Goal: Navigation & Orientation: Find specific page/section

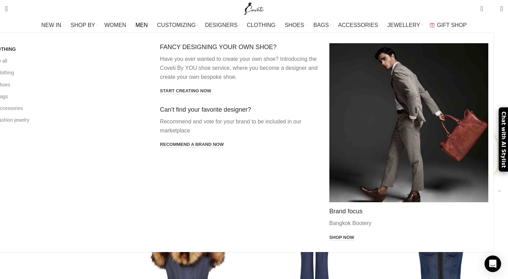
click at [154, 33] on div "CLOTHING View all All clothing All shoes All bags All accessories All fashion j…" at bounding box center [239, 142] width 508 height 219
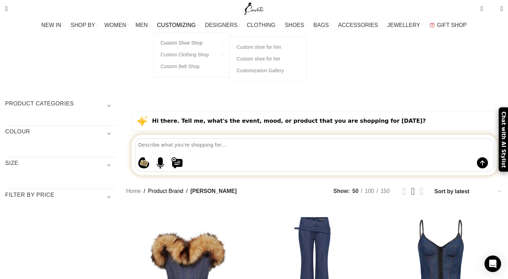
click at [181, 42] on link "Custom Shoe Shop" at bounding box center [192, 43] width 62 height 12
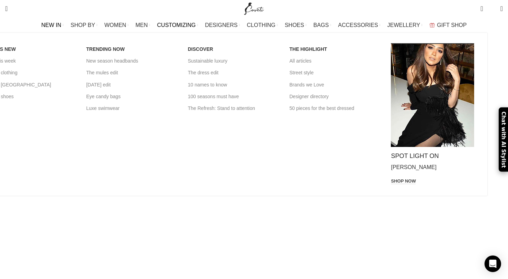
click at [64, 22] on link "NEW IN" at bounding box center [53, 25] width 22 height 14
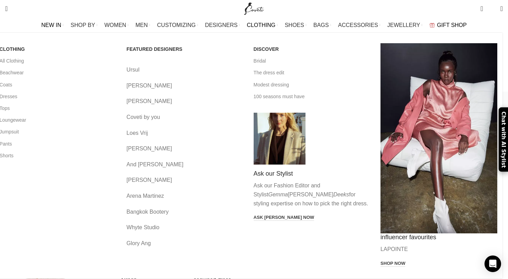
click at [268, 27] on span "CLOTHING" at bounding box center [261, 25] width 29 height 7
